Goal: Task Accomplishment & Management: Use online tool/utility

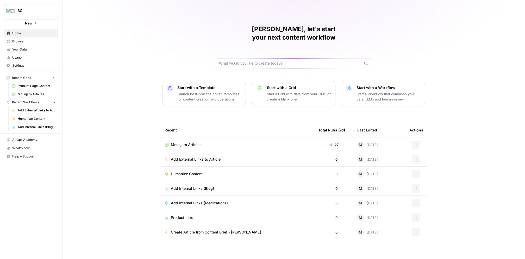
click at [36, 93] on span "Mounjaro Articles" at bounding box center [37, 94] width 38 height 5
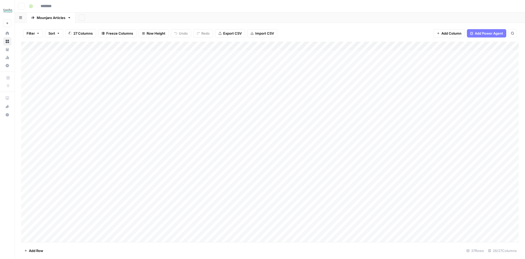
type input "**********"
click at [56, 237] on div "Add Column" at bounding box center [270, 142] width 498 height 201
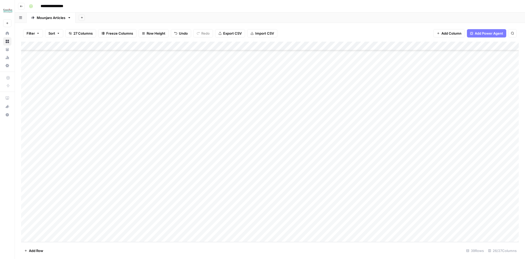
click at [56, 237] on div "Add Column" at bounding box center [270, 142] width 498 height 201
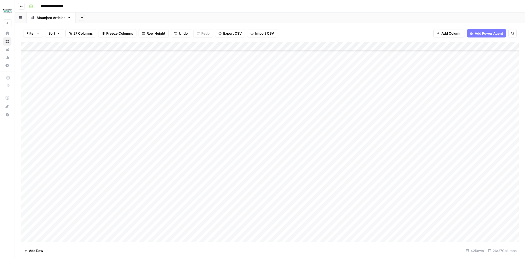
click at [56, 237] on div "Add Column" at bounding box center [270, 142] width 498 height 201
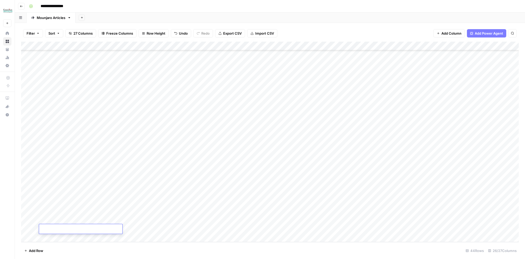
click at [56, 237] on div "Add Column" at bounding box center [270, 142] width 498 height 201
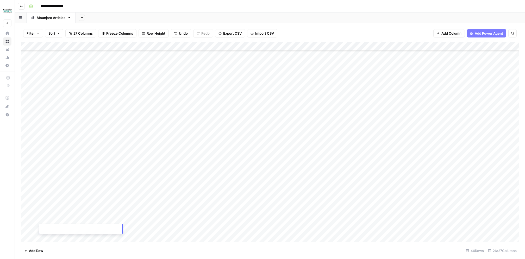
scroll to position [233, 0]
click at [56, 237] on div "Add Column" at bounding box center [270, 142] width 498 height 201
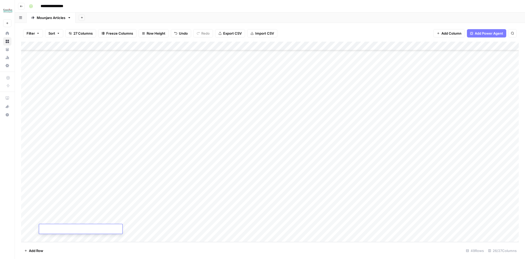
scroll to position [260, 0]
click at [68, 120] on div "Add Column" at bounding box center [270, 142] width 498 height 201
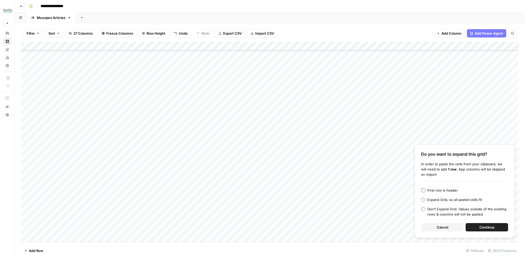
click at [442, 214] on div "Don’t Expand Grid. Values outside of the existing rows & columns will not be pa…" at bounding box center [468, 212] width 81 height 10
click at [475, 227] on button "Continue" at bounding box center [487, 227] width 42 height 8
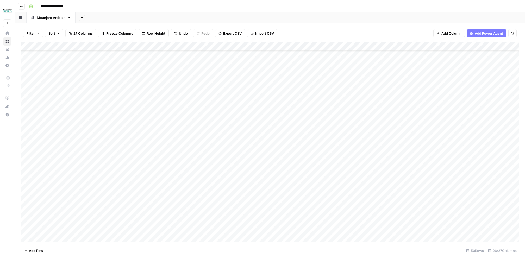
click at [118, 120] on div "Add Column" at bounding box center [270, 142] width 498 height 201
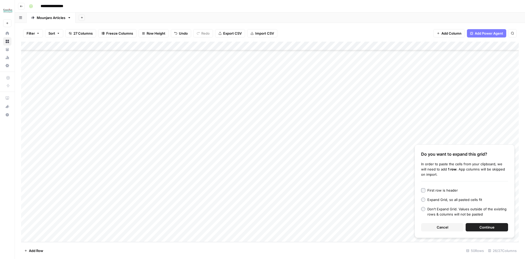
click at [434, 190] on div "First row is header" at bounding box center [443, 190] width 30 height 5
click at [475, 225] on button "Continue" at bounding box center [487, 227] width 42 height 8
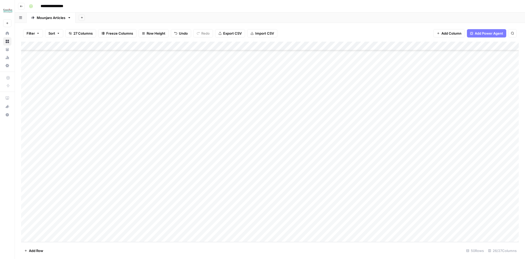
click at [68, 133] on div "Add Column" at bounding box center [270, 142] width 498 height 201
drag, startPoint x: 103, startPoint y: 125, endPoint x: 101, endPoint y: 228, distance: 103.5
click at [101, 228] on div "Add Column" at bounding box center [270, 142] width 498 height 201
click at [29, 228] on div "Add Column" at bounding box center [270, 142] width 498 height 201
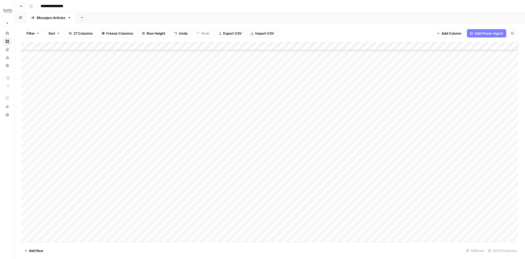
drag, startPoint x: 23, startPoint y: 228, endPoint x: 27, endPoint y: 125, distance: 103.8
click at [27, 125] on div "Add Column" at bounding box center [270, 142] width 498 height 201
click at [59, 123] on div "Add Column" at bounding box center [270, 142] width 498 height 201
click at [48, 239] on div "Add Column" at bounding box center [270, 142] width 498 height 201
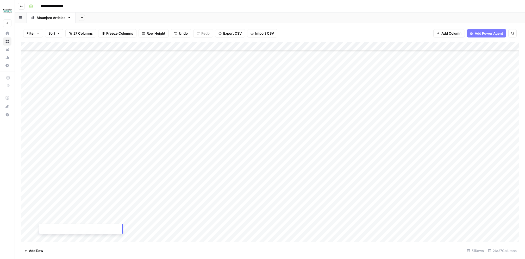
paste textarea "**********"
type textarea "**********"
click at [118, 199] on div "Add Column" at bounding box center [270, 142] width 498 height 201
click at [67, 114] on div "Add Column" at bounding box center [270, 142] width 498 height 201
click at [67, 107] on div "Add Column" at bounding box center [270, 142] width 498 height 201
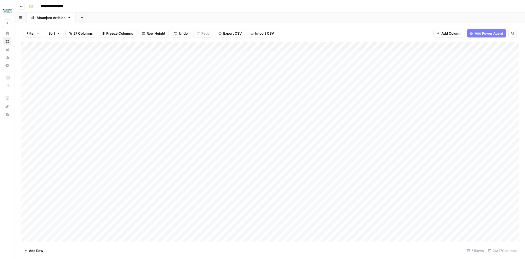
scroll to position [0, 0]
click at [70, 63] on div "Add Column" at bounding box center [270, 142] width 498 height 201
click at [69, 228] on div "Add Column" at bounding box center [270, 142] width 498 height 201
click at [28, 227] on div "Add Column" at bounding box center [270, 142] width 498 height 201
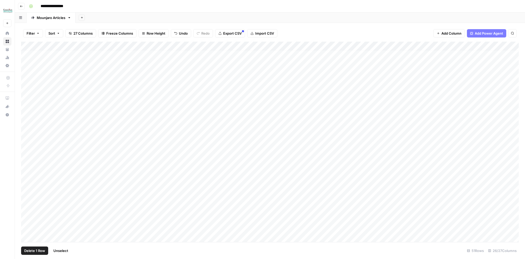
click at [34, 250] on span "Delete 1 Row" at bounding box center [34, 250] width 21 height 5
click at [248, 61] on span "Delete" at bounding box center [243, 60] width 11 height 5
click at [115, 112] on div "Add Column" at bounding box center [270, 142] width 498 height 201
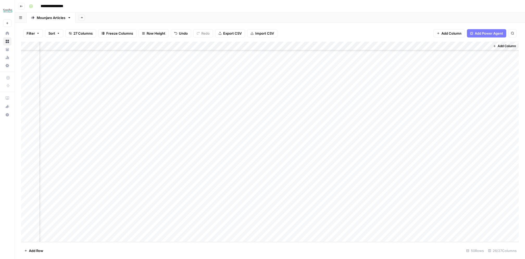
click at [480, 107] on div "Add Column" at bounding box center [270, 142] width 498 height 201
drag, startPoint x: 472, startPoint y: 113, endPoint x: 471, endPoint y: 237, distance: 124.0
click at [471, 237] on div "Add Column" at bounding box center [270, 142] width 498 height 201
click at [479, 125] on div "Add Column" at bounding box center [270, 142] width 498 height 201
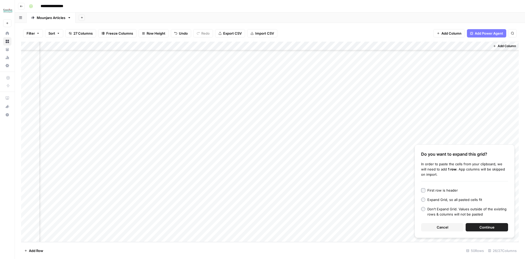
click at [473, 227] on button "Continue" at bounding box center [487, 227] width 42 height 8
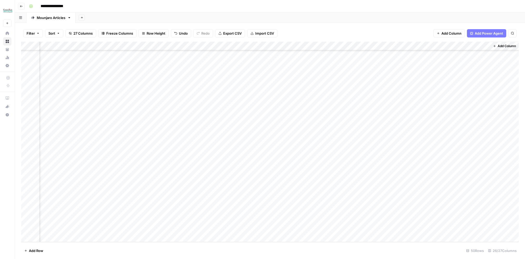
click at [414, 209] on div "Add Column" at bounding box center [270, 142] width 498 height 201
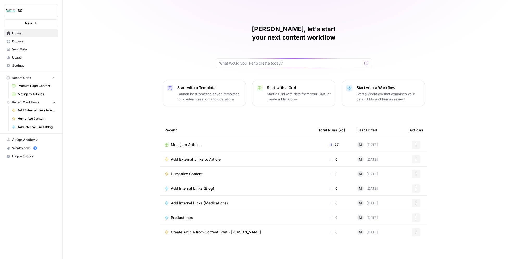
click at [194, 142] on span "Mounjaro Articles" at bounding box center [186, 144] width 31 height 5
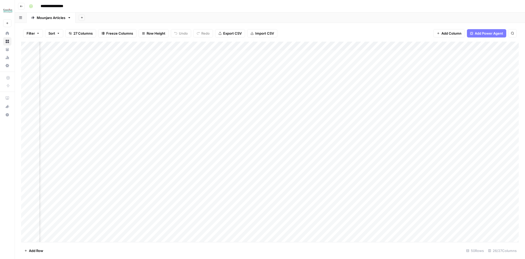
scroll to position [0, 34]
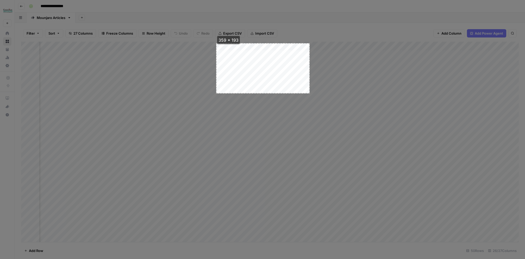
drag, startPoint x: 216, startPoint y: 43, endPoint x: 310, endPoint y: 94, distance: 106.2
click at [310, 94] on div "359 * 193 copy cancel save" at bounding box center [262, 129] width 525 height 259
click at [318, 79] on button "cancel" at bounding box center [319, 79] width 14 height 7
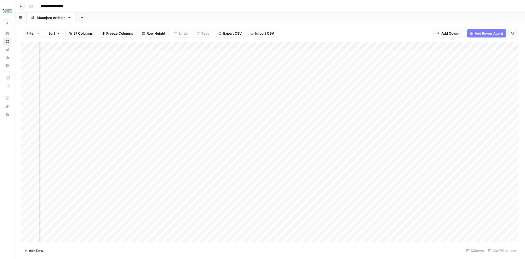
click at [226, 83] on div "Add Column" at bounding box center [270, 142] width 498 height 201
click at [251, 81] on div "Add Column" at bounding box center [270, 142] width 498 height 201
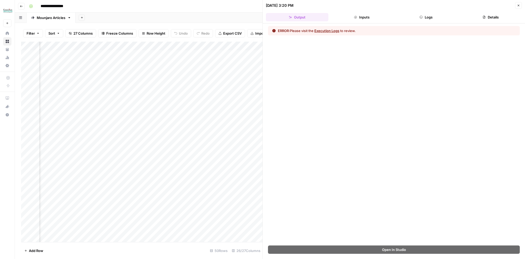
click at [286, 31] on span "ERROR:" at bounding box center [284, 31] width 12 height 4
click at [321, 31] on button "Execution Logs" at bounding box center [326, 30] width 25 height 5
